Goal: Book appointment/travel/reservation

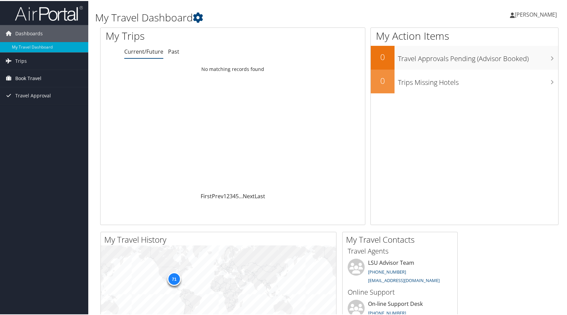
click at [31, 73] on span "Book Travel" at bounding box center [28, 77] width 26 height 17
click at [54, 104] on link "Book/Manage Online Trips" at bounding box center [44, 101] width 88 height 10
